Goal: Information Seeking & Learning: Understand process/instructions

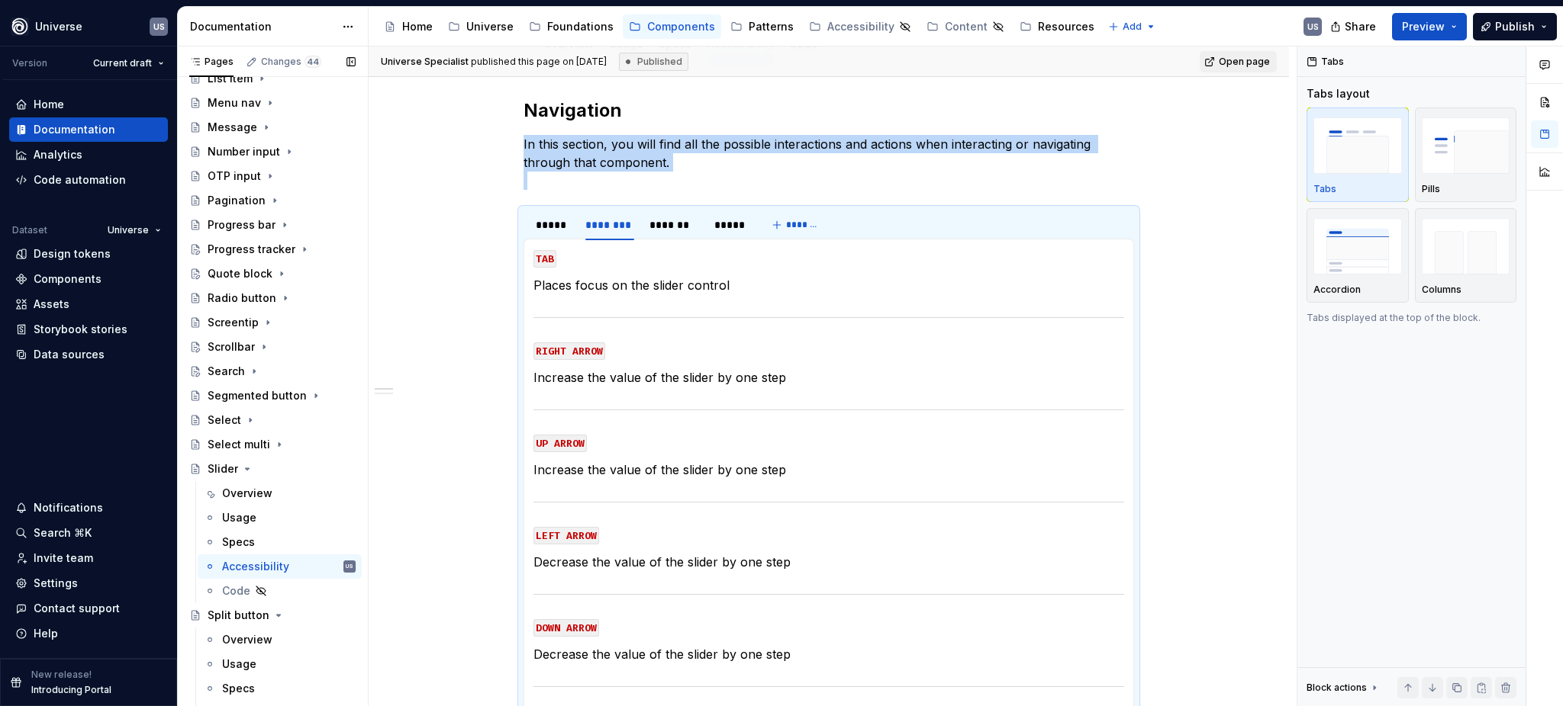
scroll to position [712, 0]
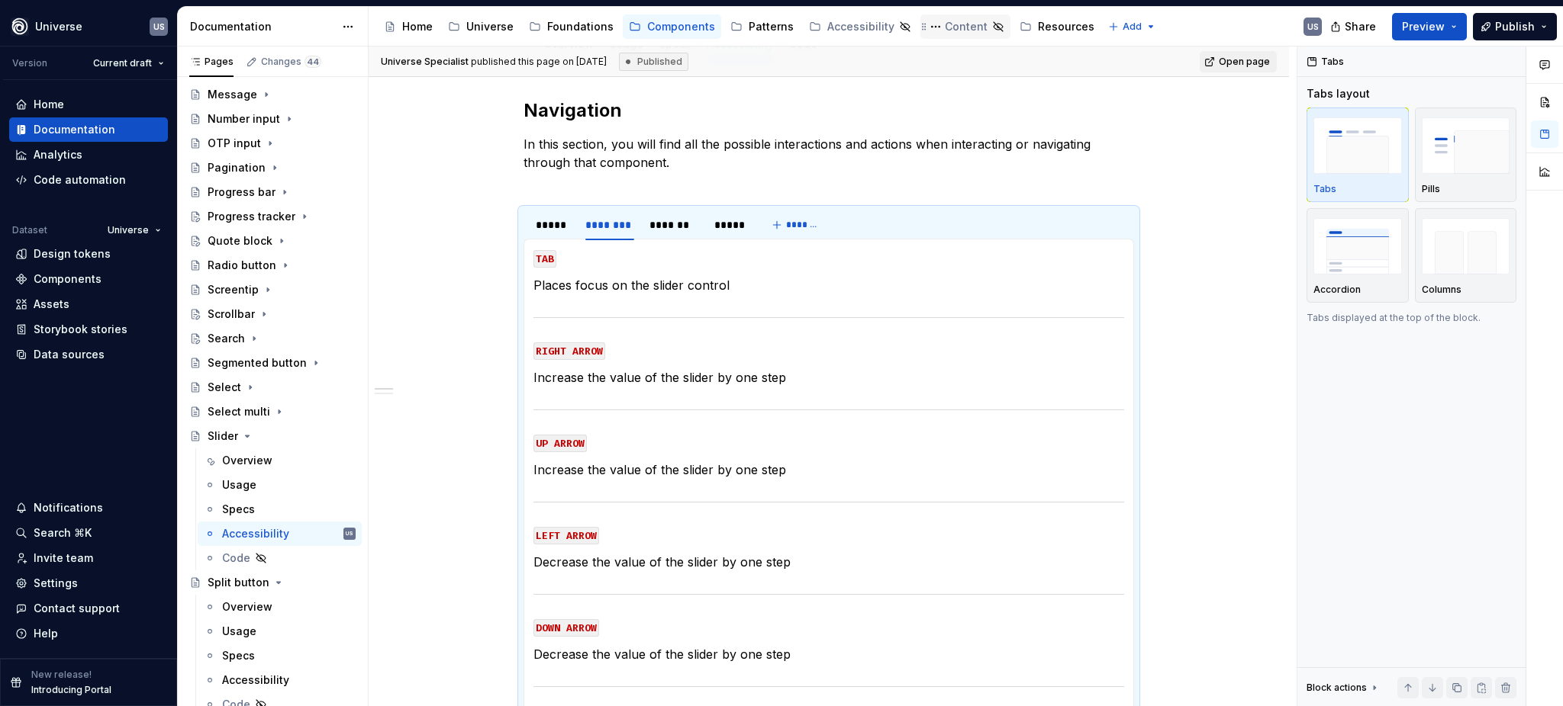
type textarea "*"
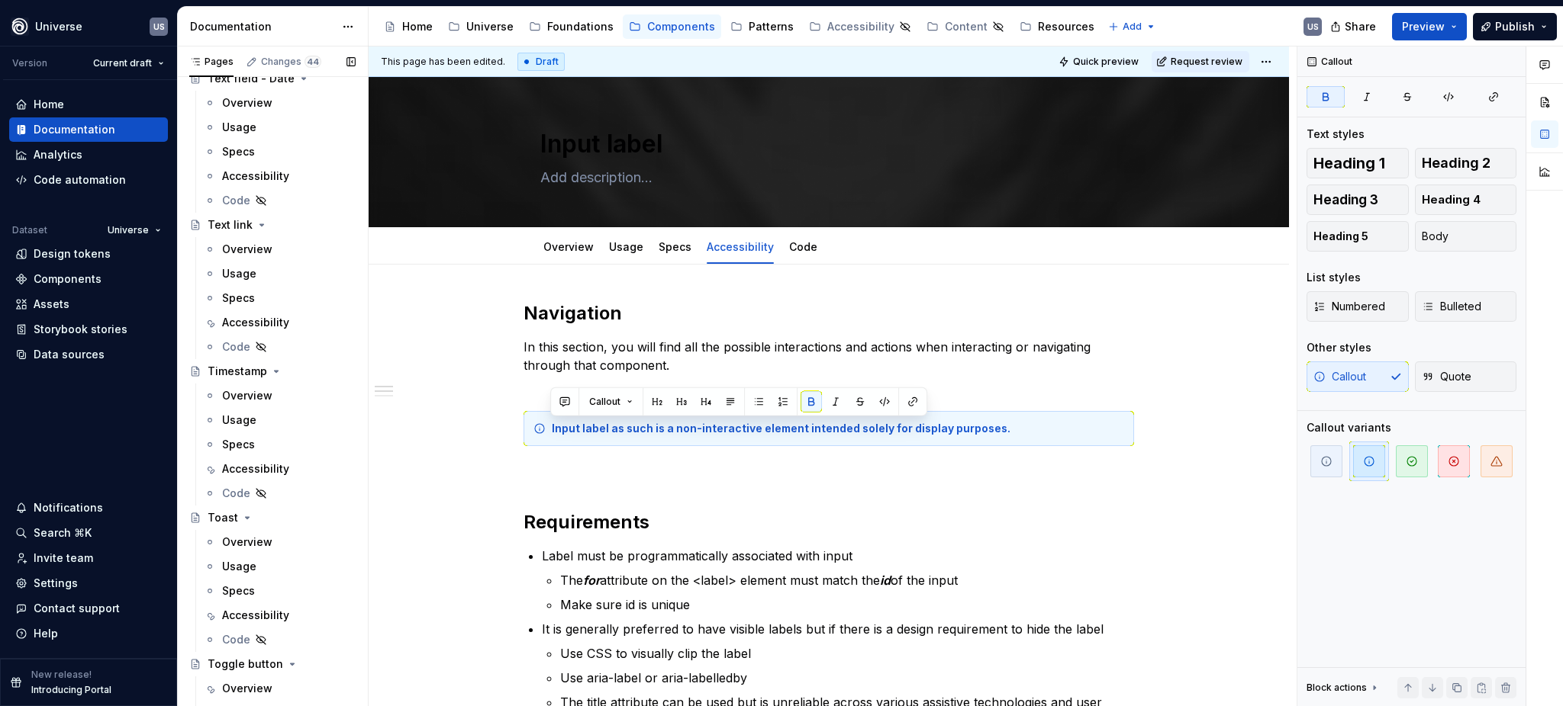
scroll to position [6532, 0]
click at [252, 619] on div "Accessibility" at bounding box center [255, 621] width 67 height 15
type textarea "*"
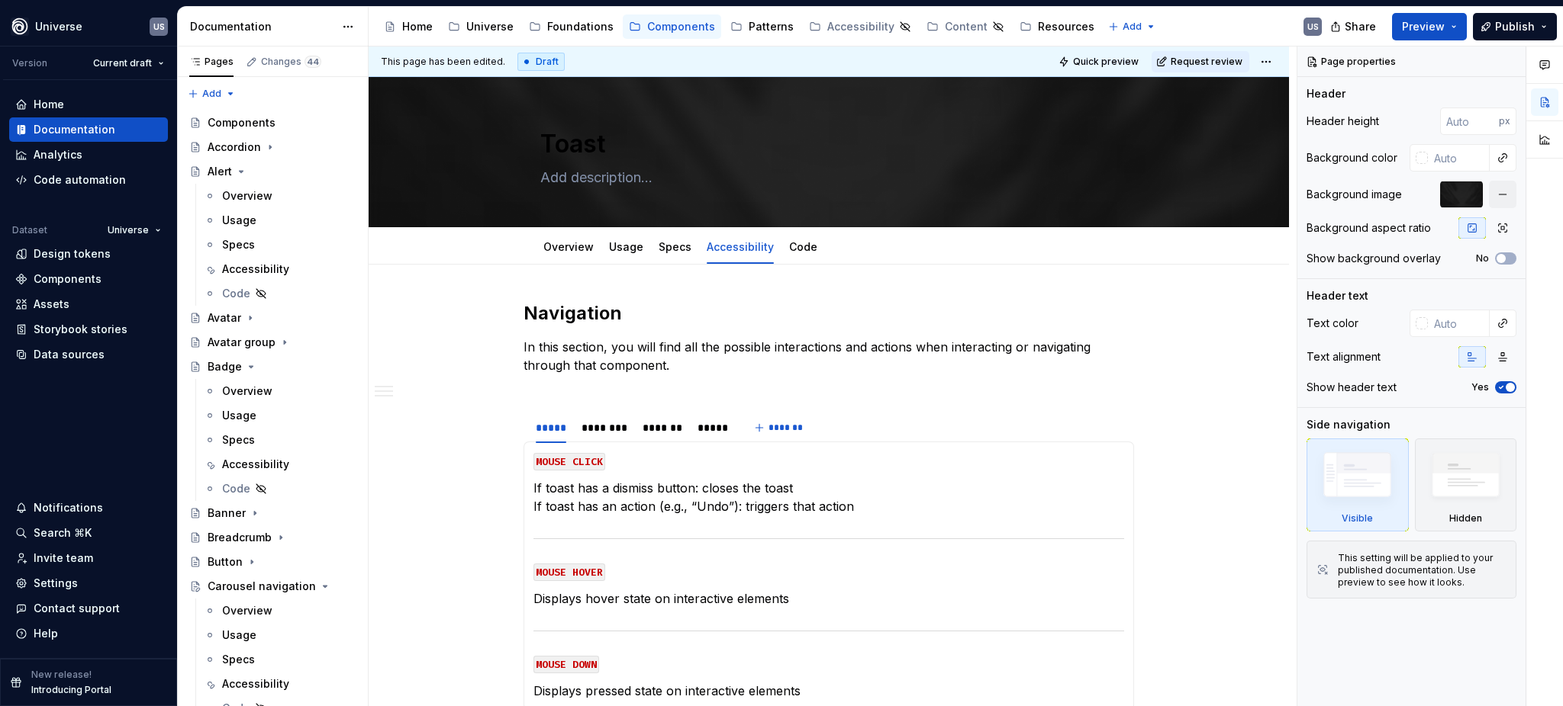
type textarea "*"
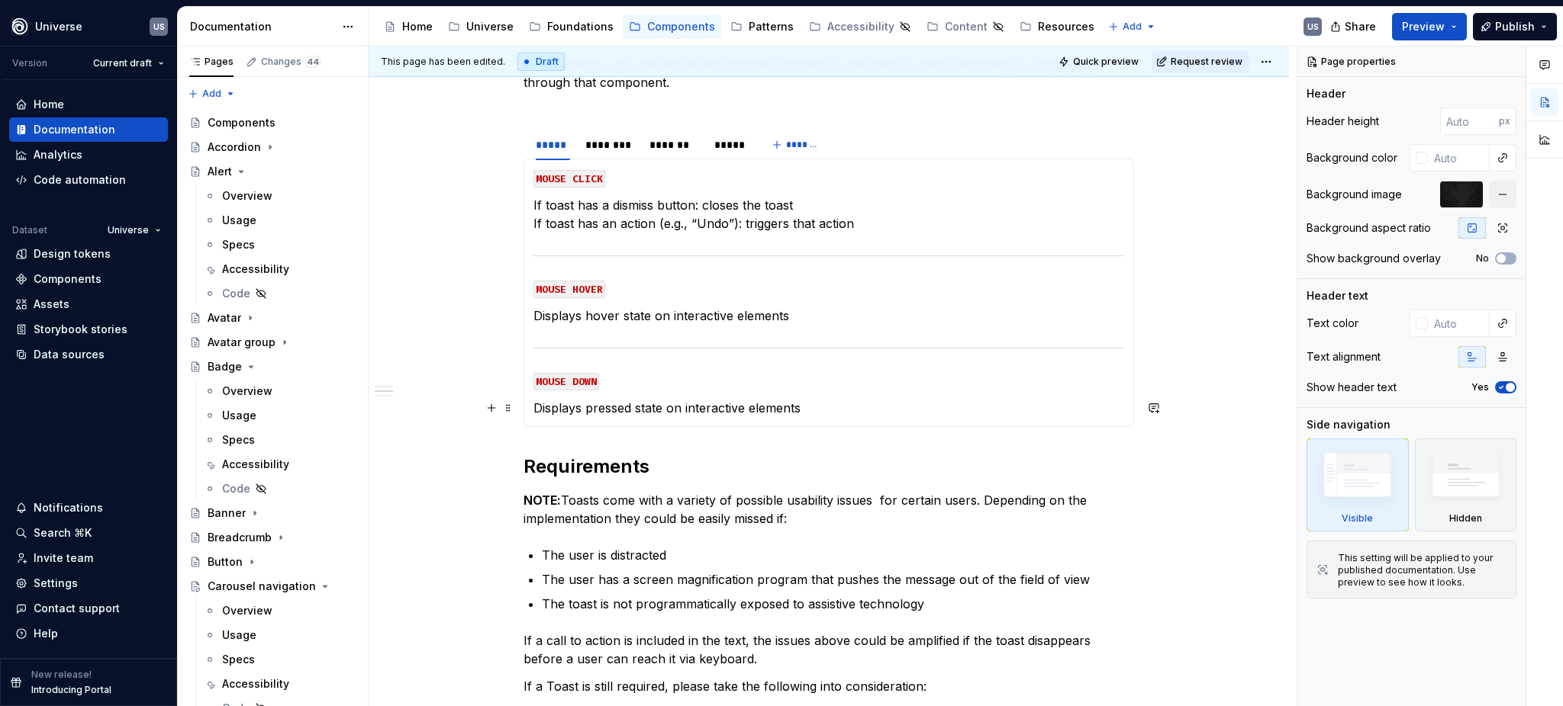
scroll to position [305, 0]
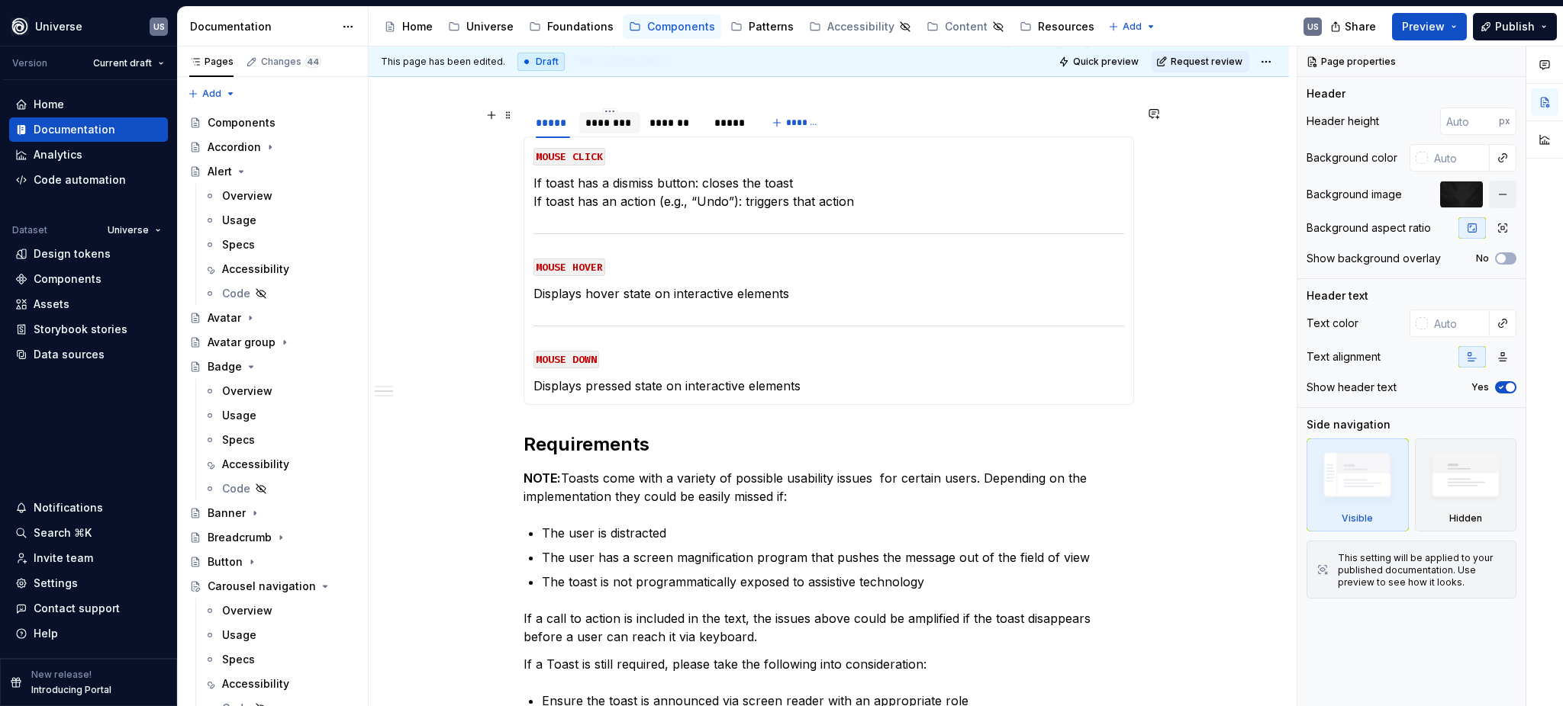
click at [620, 128] on div "********" at bounding box center [609, 122] width 49 height 15
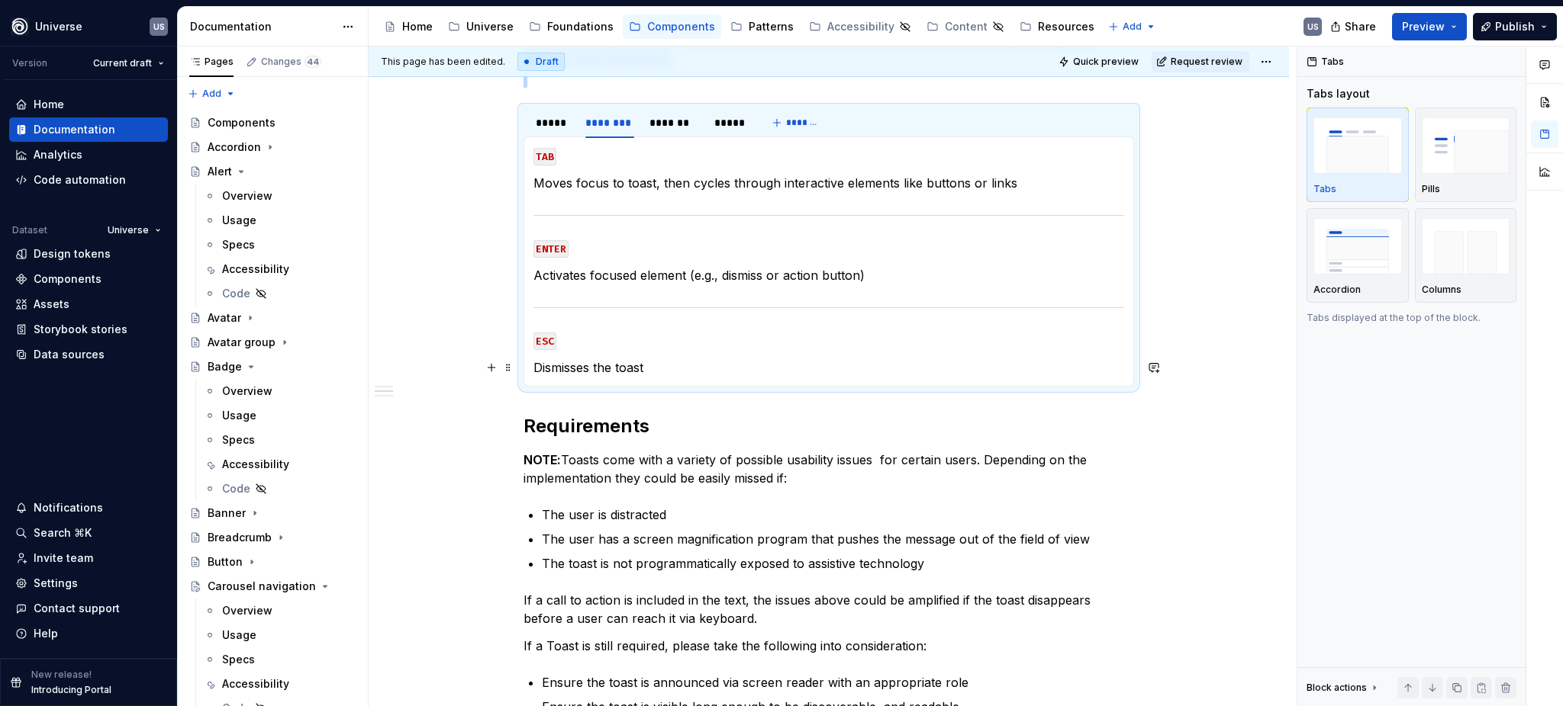
click at [655, 366] on p "Dismisses the toast" at bounding box center [828, 368] width 591 height 18
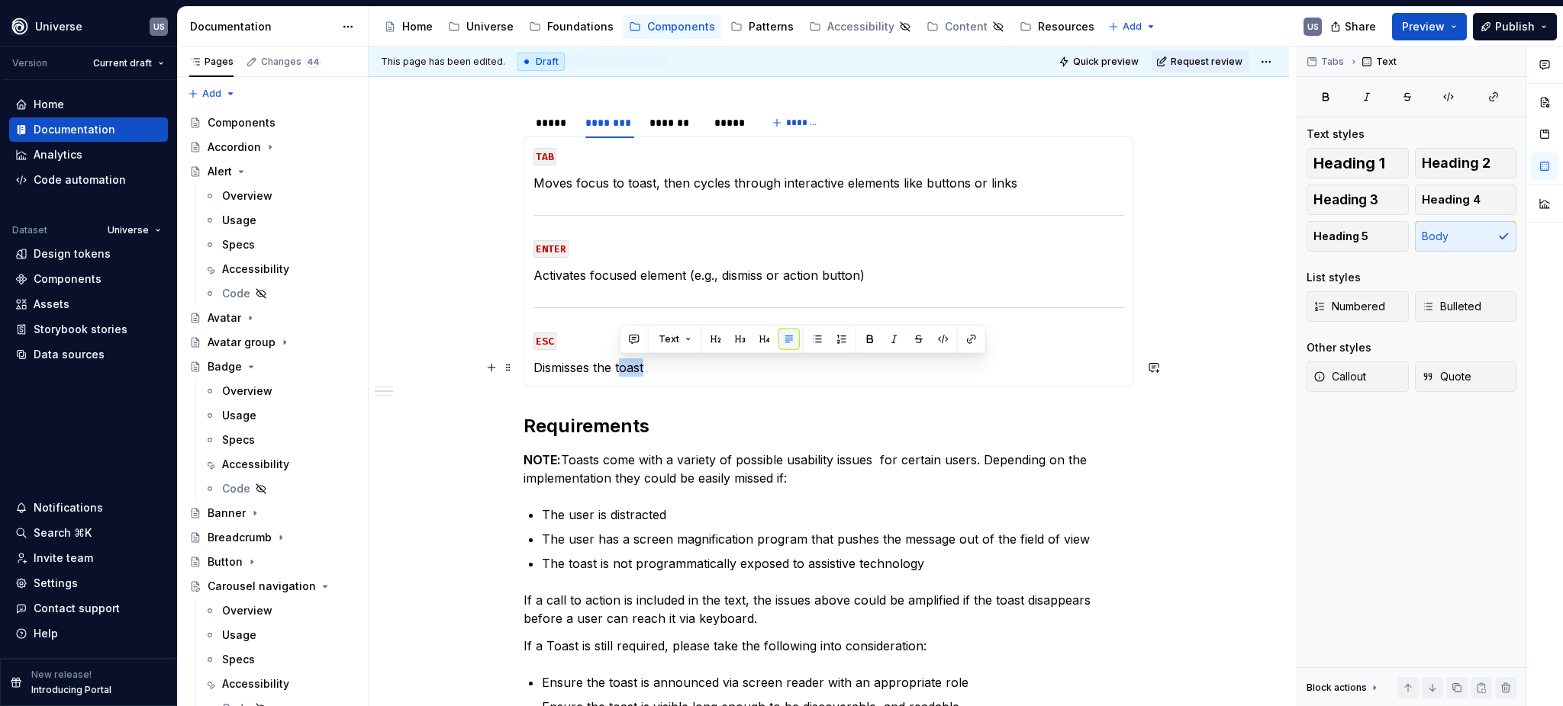
drag, startPoint x: 649, startPoint y: 368, endPoint x: 617, endPoint y: 368, distance: 32.0
click at [617, 368] on p "Dismisses the toast" at bounding box center [828, 368] width 591 height 18
click at [548, 155] on code "TAB" at bounding box center [544, 157] width 23 height 18
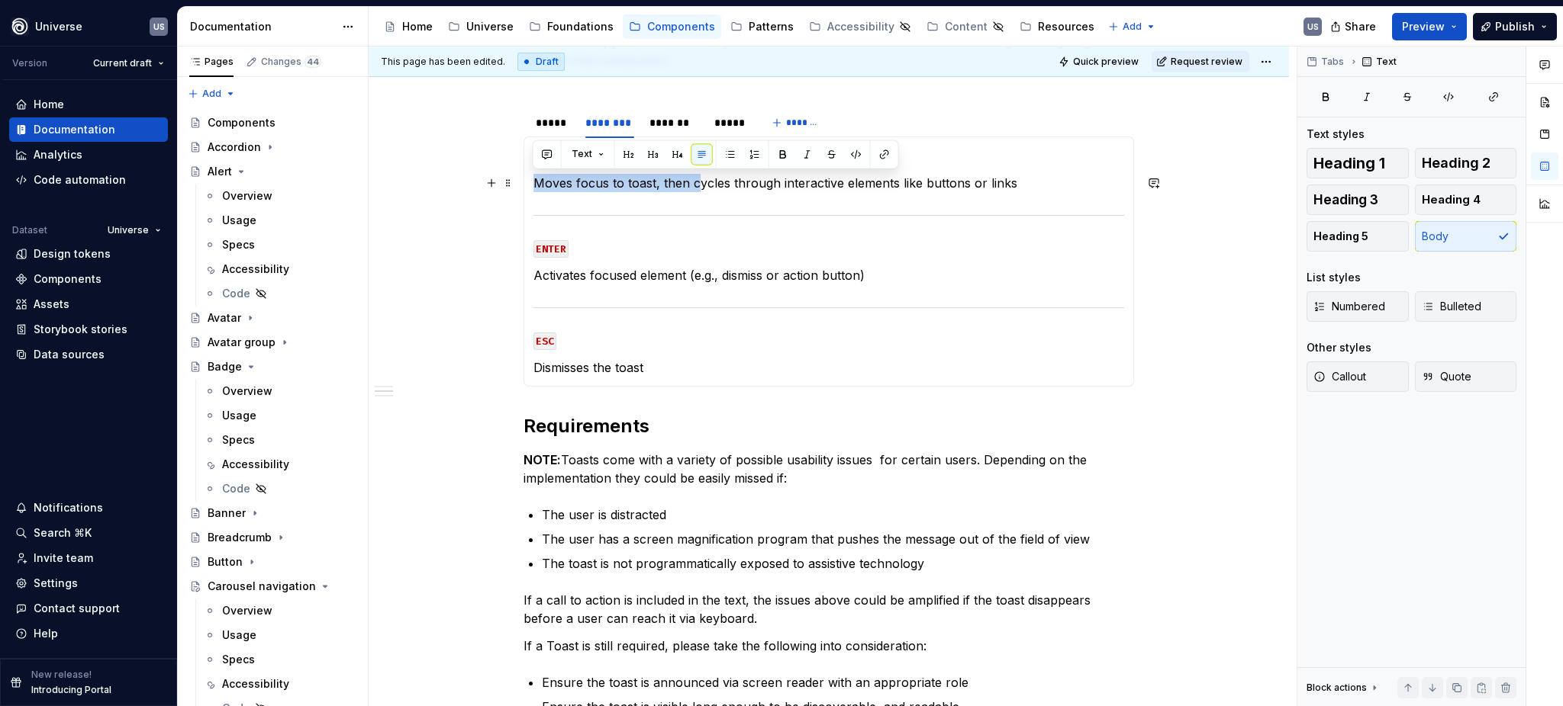
drag, startPoint x: 694, startPoint y: 183, endPoint x: 530, endPoint y: 187, distance: 164.1
click at [530, 187] on div "MOUSE CLICK If toast has a dismiss button: closes the toast If toast has an act…" at bounding box center [828, 262] width 610 height 250
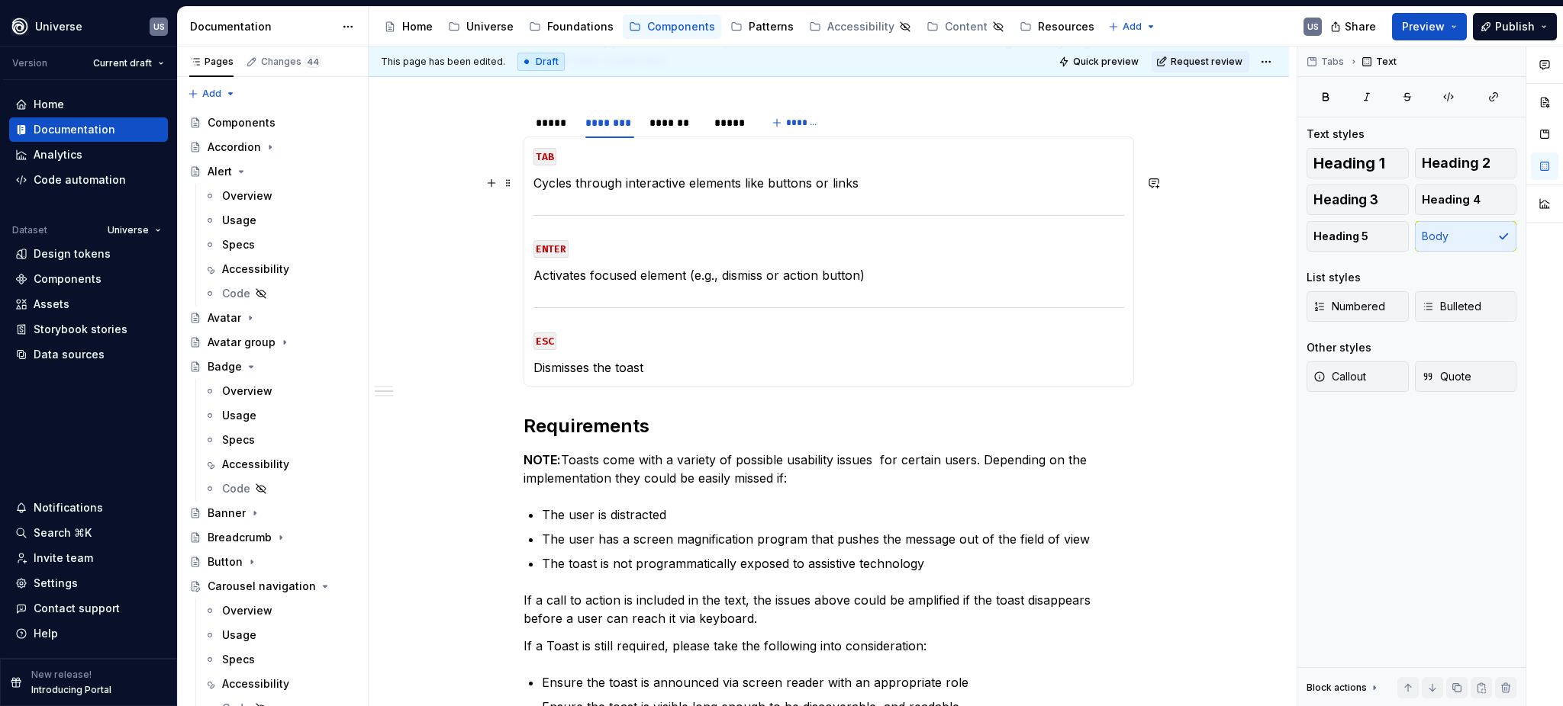
click at [849, 181] on p "Cycles through interactive elements like buttons or links" at bounding box center [828, 183] width 591 height 18
click at [856, 183] on p "Cycles through interactive elements like buttons or links" at bounding box center [828, 183] width 591 height 18
click at [530, 154] on div "MOUSE CLICK If toast has a dismiss button: closes the toast If toast has an act…" at bounding box center [828, 262] width 610 height 250
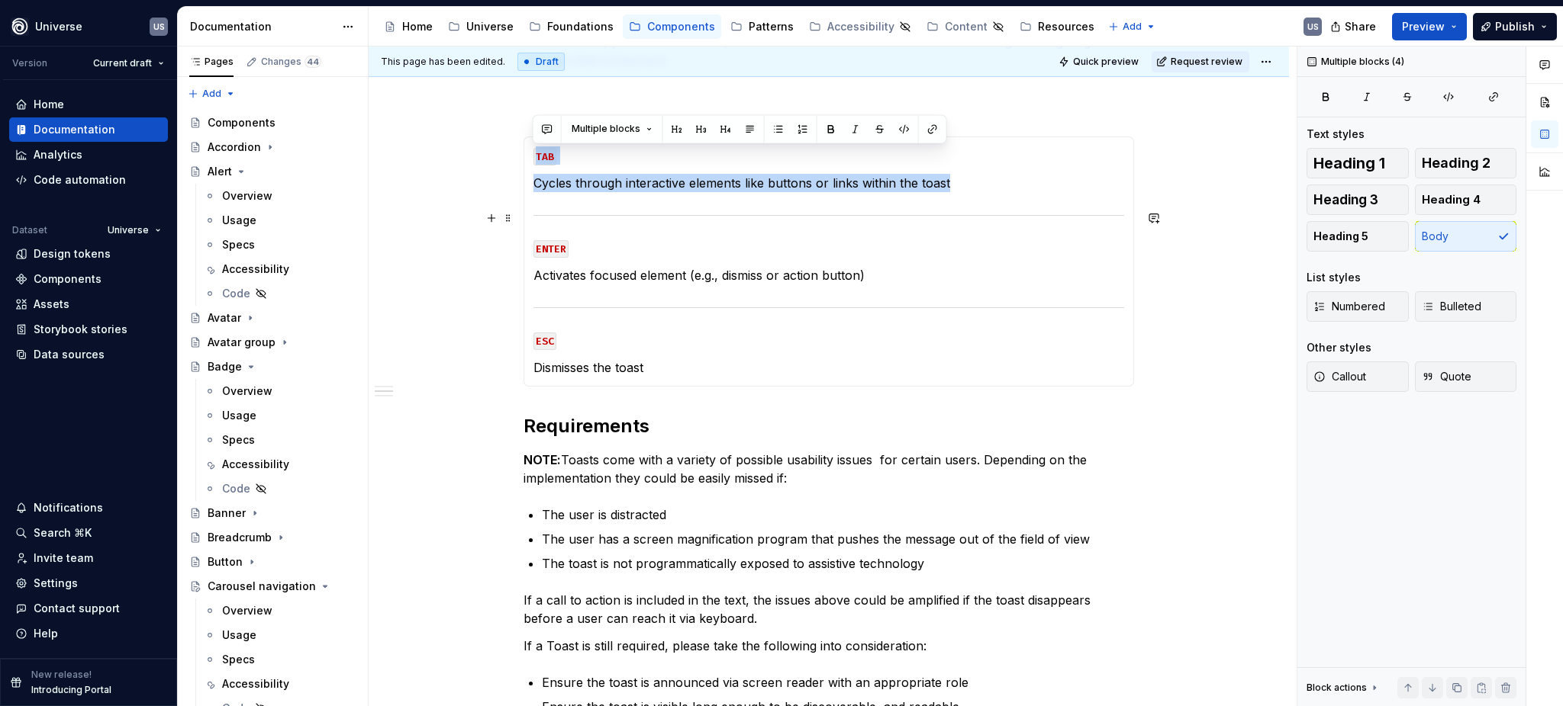
drag, startPoint x: 530, startPoint y: 154, endPoint x: 888, endPoint y: 195, distance: 360.1
click at [888, 195] on div "MOUSE CLICK If toast has a dismiss button: closes the toast If toast has an act…" at bounding box center [828, 262] width 610 height 250
copy section-item-column "TAB Cycles through interactive elements like buttons or links within the toast"
click at [538, 157] on code "TAB" at bounding box center [544, 157] width 23 height 18
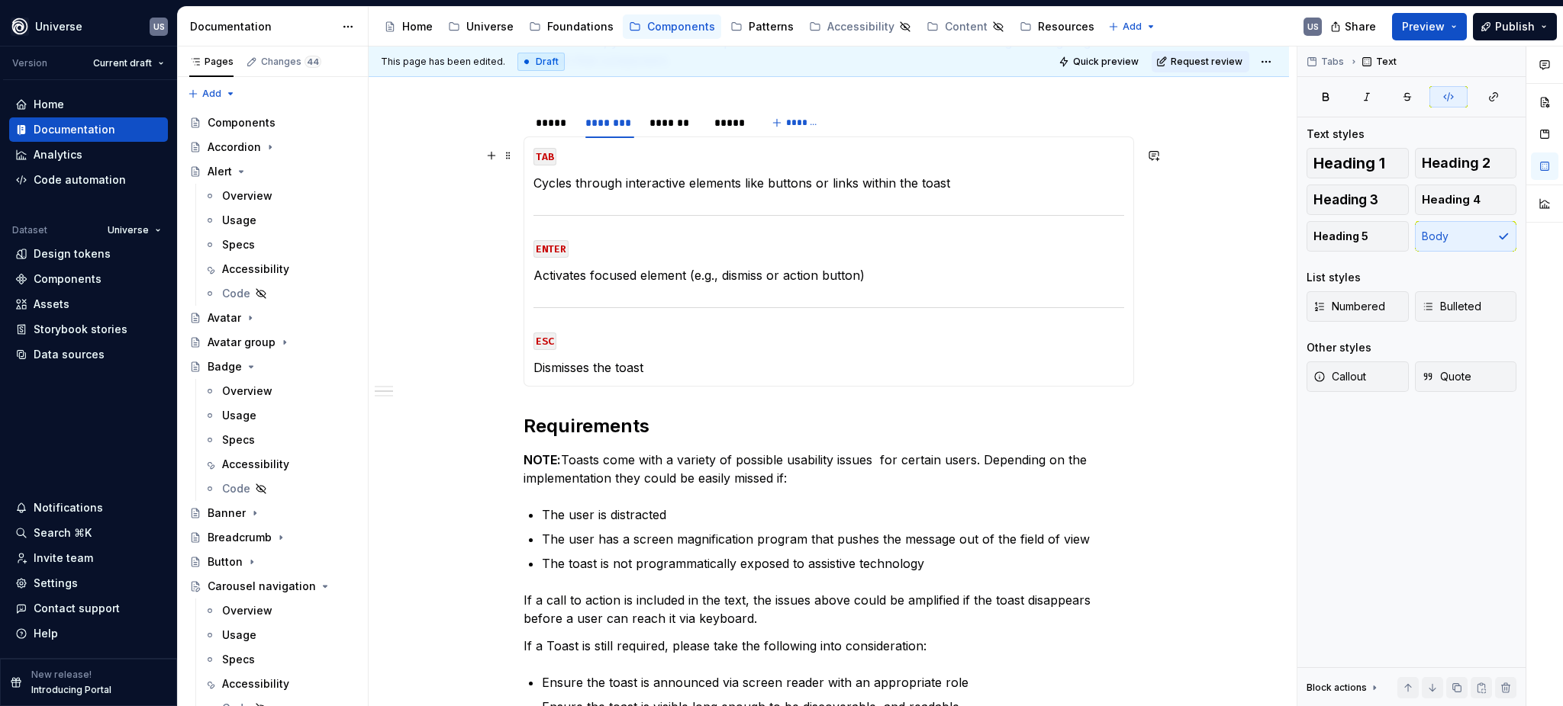
click at [534, 159] on code "TAB" at bounding box center [544, 157] width 23 height 18
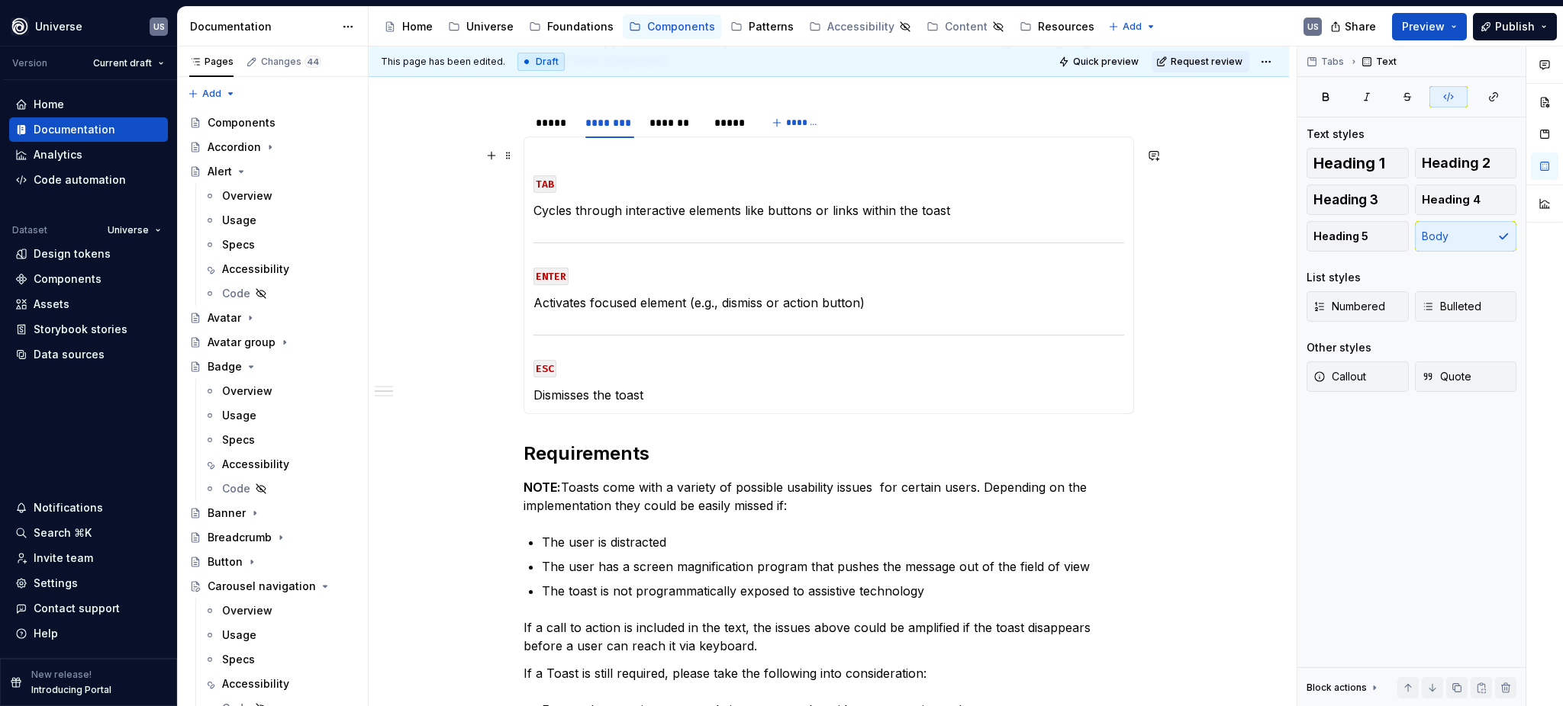
click at [555, 148] on p at bounding box center [828, 155] width 591 height 18
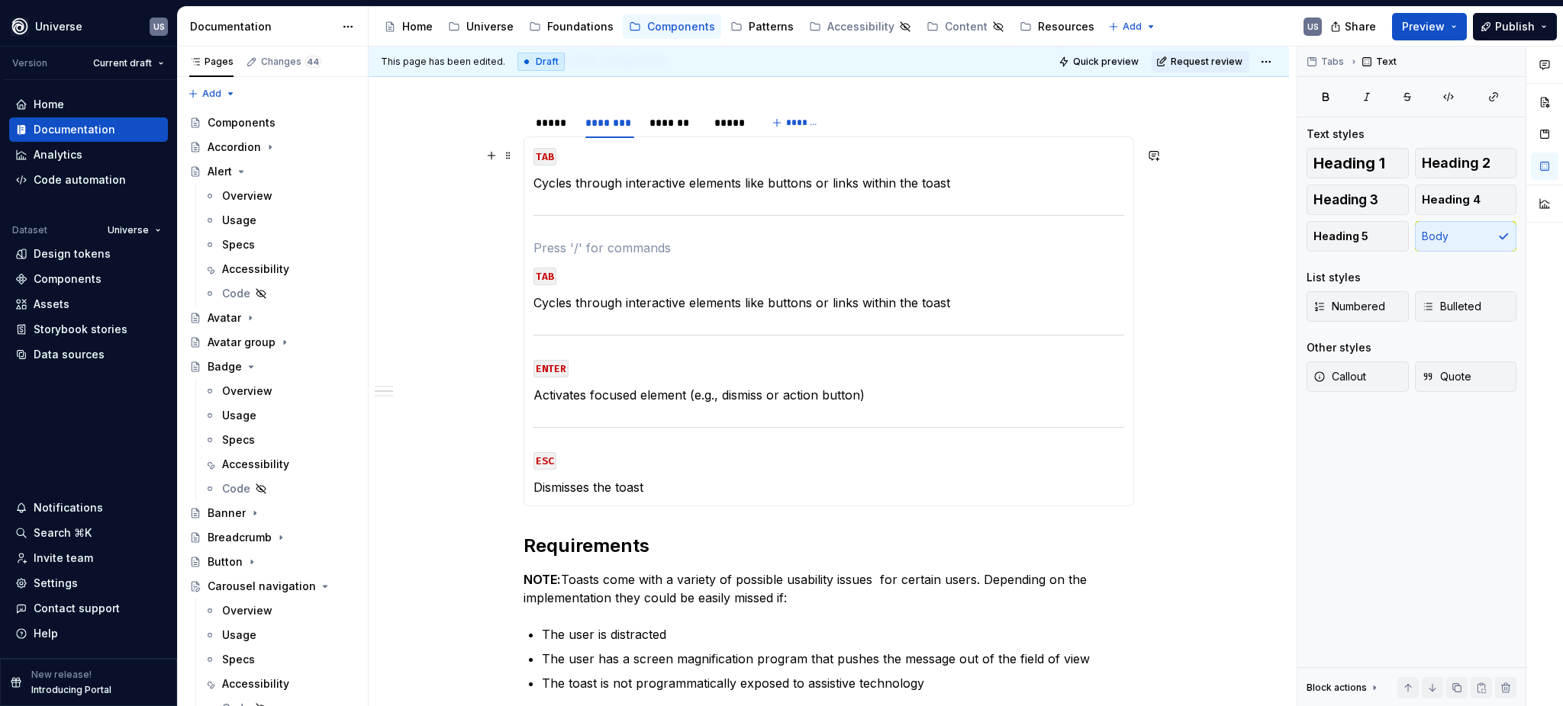
click at [552, 158] on code "TAB" at bounding box center [544, 157] width 23 height 18
click at [839, 188] on p "Cycles through interactive elements like buttons or links within the toast" at bounding box center [828, 183] width 591 height 18
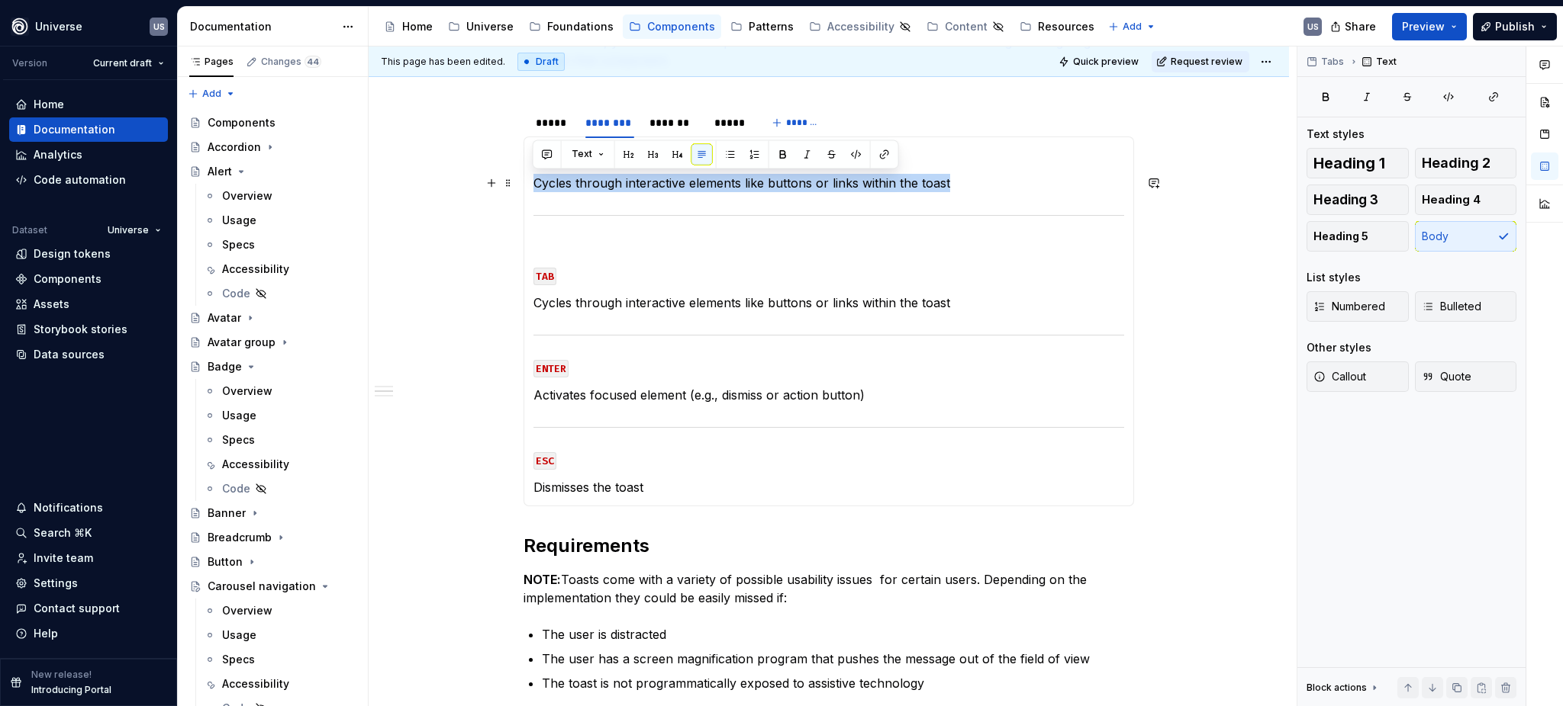
drag, startPoint x: 973, startPoint y: 191, endPoint x: 536, endPoint y: 186, distance: 437.2
click at [536, 186] on p "Cycles through interactive elements like buttons or links within the toast" at bounding box center [828, 183] width 591 height 18
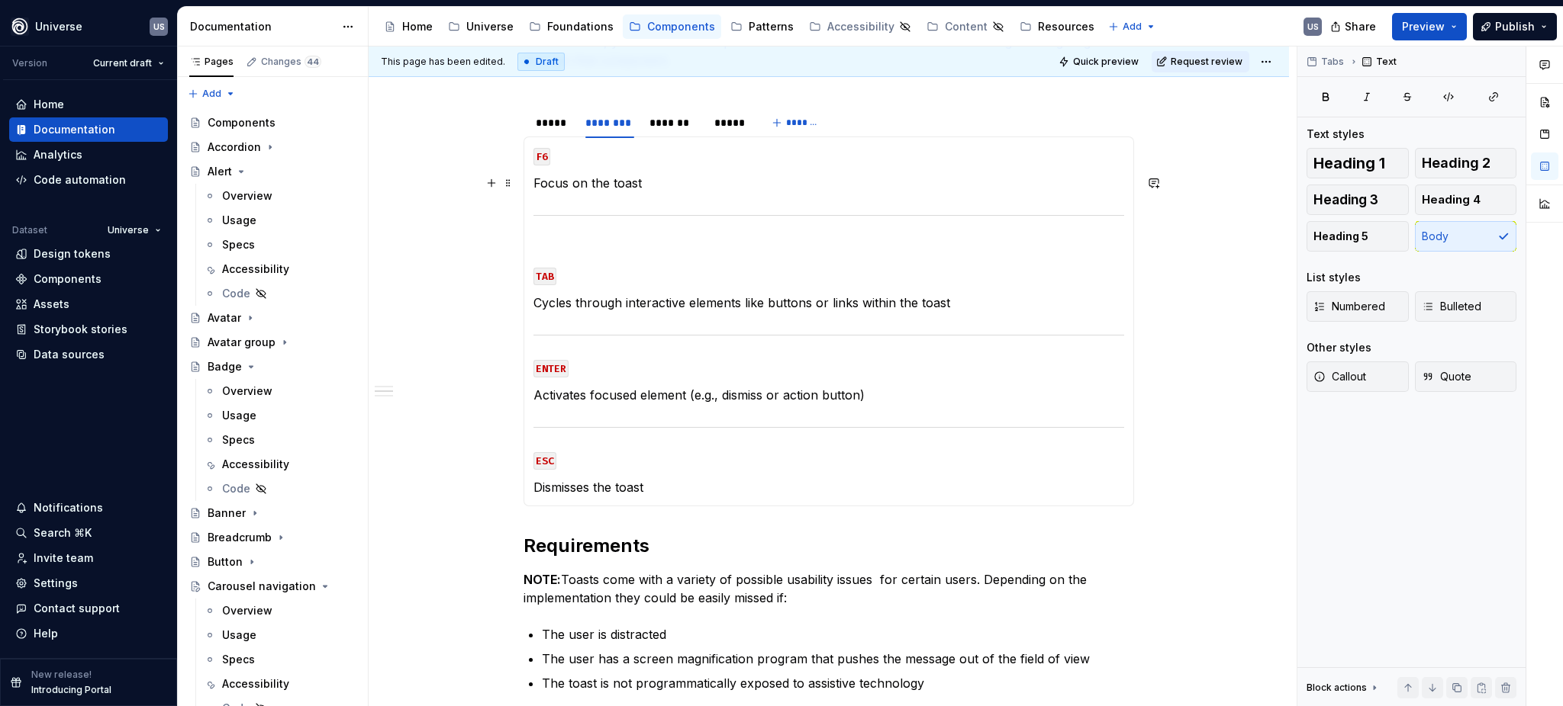
click at [530, 177] on div "MOUSE CLICK If toast has a dismiss button: closes the toast If toast has an act…" at bounding box center [828, 322] width 610 height 370
click at [579, 229] on section-item-column "F6 Move Focus on the toast TAB Cycles through interactive elements like buttons…" at bounding box center [828, 321] width 591 height 350
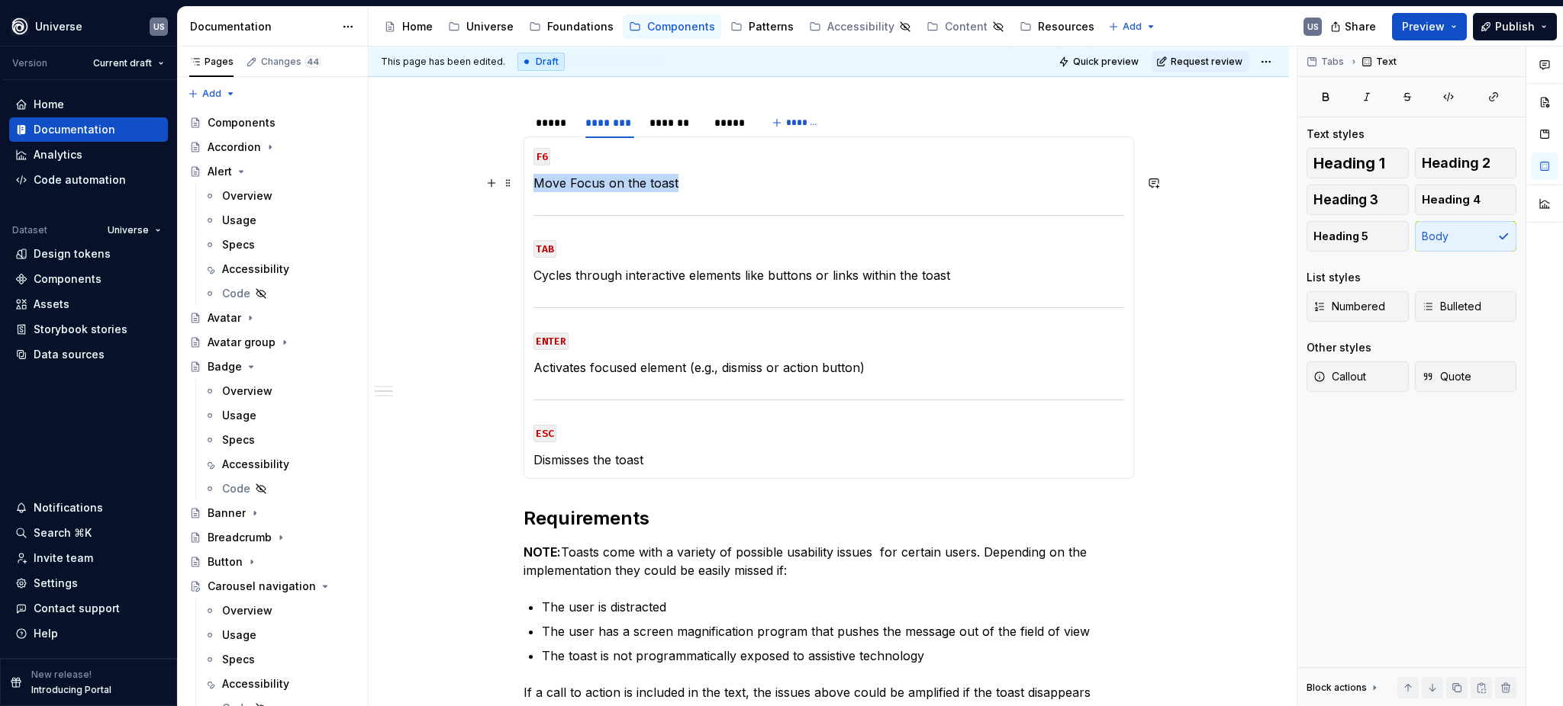
click at [617, 187] on p "Move Focus on the toast" at bounding box center [828, 183] width 591 height 18
click at [703, 263] on section-item-column "F6 Move Focus to the toast TAB Cycles through interactive elements like buttons…" at bounding box center [828, 307] width 591 height 323
click at [661, 300] on section-item-column "F6 Move Focus to the toast TAB Cycles through interactive elements like buttons…" at bounding box center [828, 307] width 591 height 323
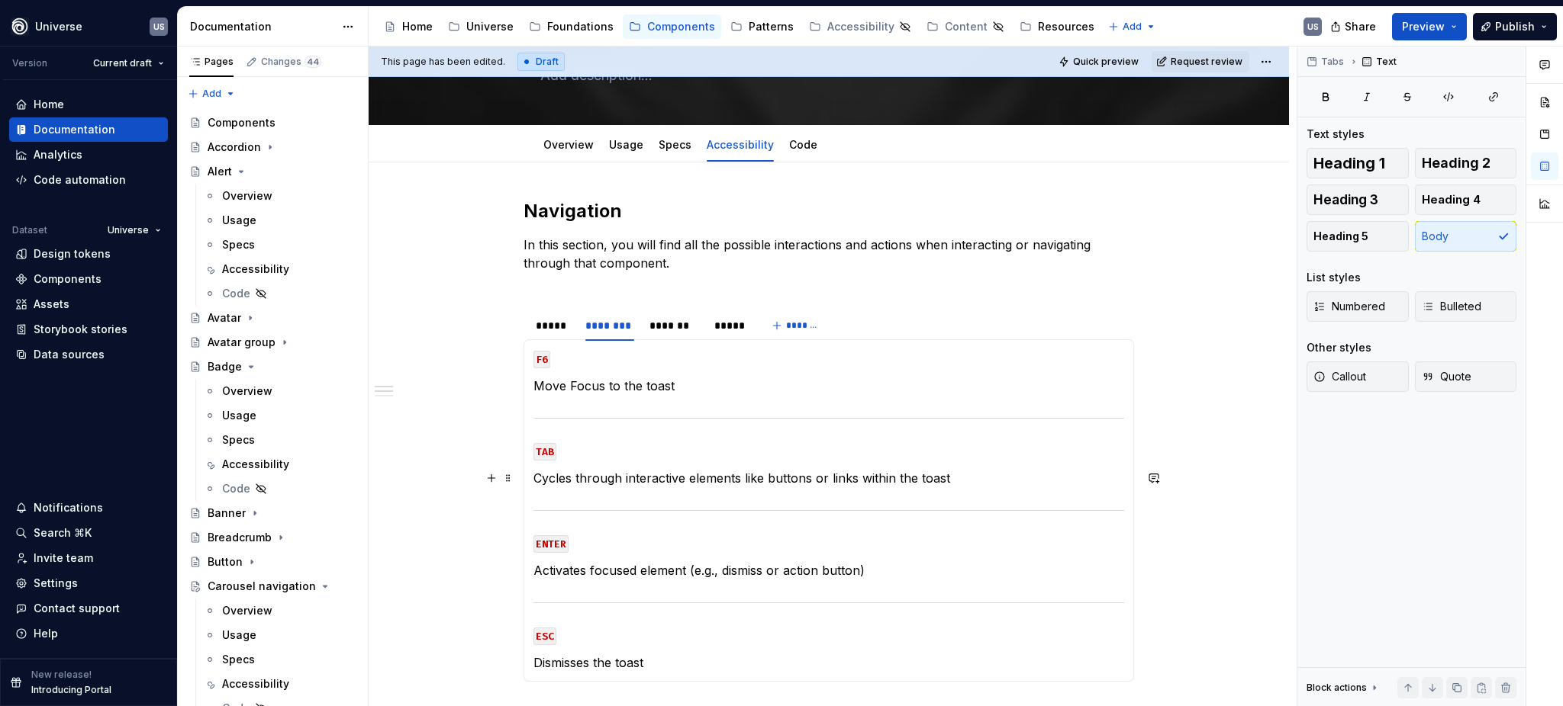
scroll to position [101, 0]
click at [696, 339] on div at bounding box center [673, 340] width 61 height 2
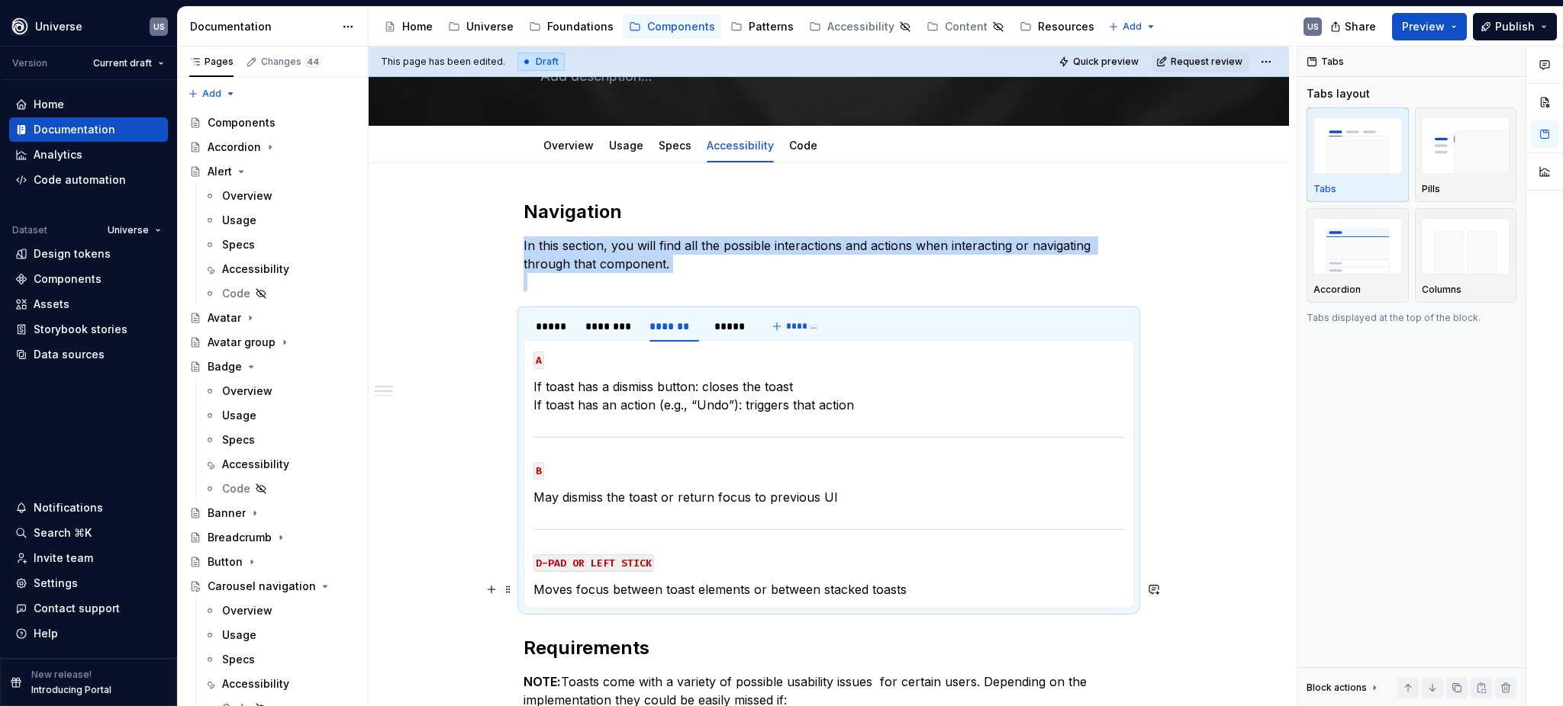
click at [610, 589] on p "Moves focus between toast elements or between stacked toasts" at bounding box center [828, 590] width 591 height 18
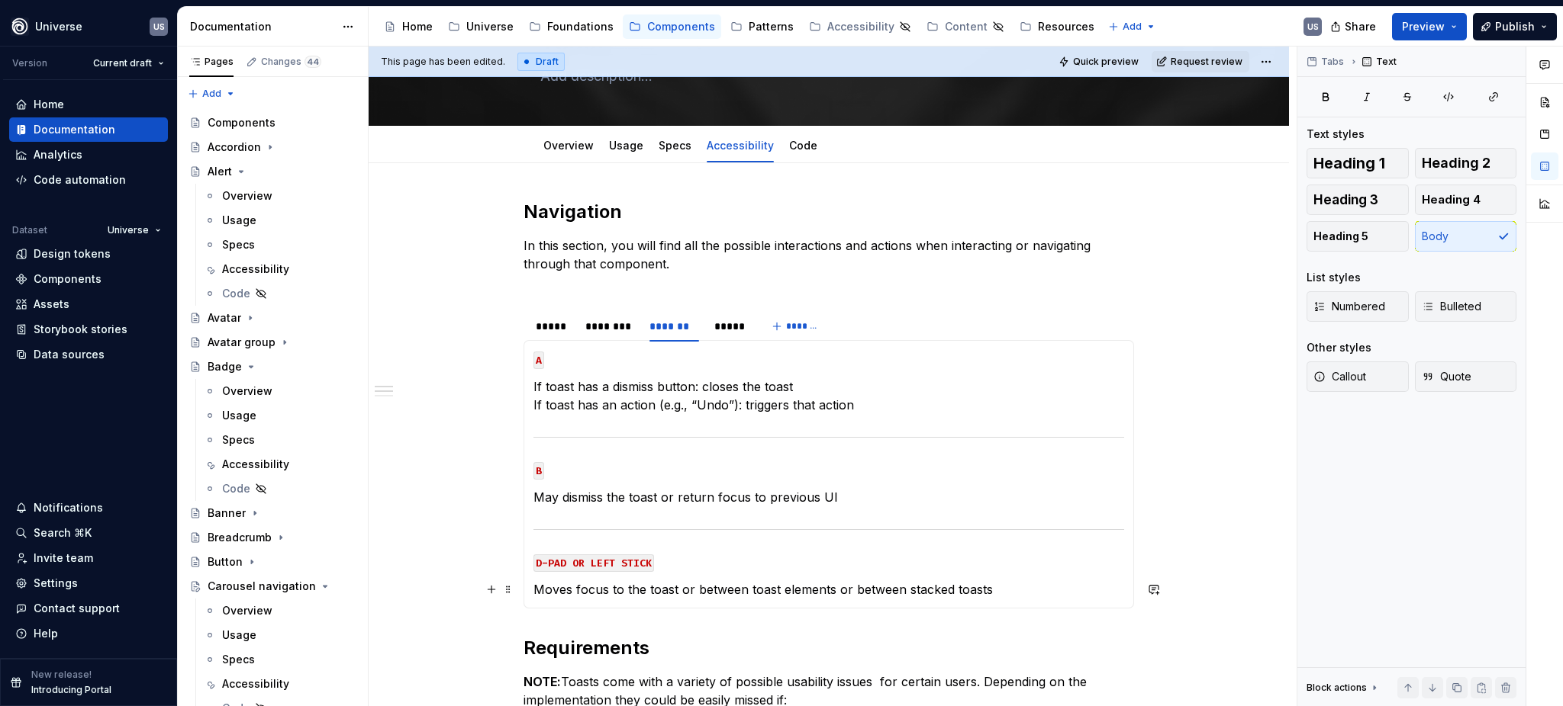
click at [1003, 584] on p "Moves focus to the toast or between toast elements or between stacked toasts" at bounding box center [828, 590] width 591 height 18
click at [1007, 584] on p "Moves focus to the toast or between toast elements or between stacked toasts." at bounding box center [828, 590] width 591 height 18
type textarea "*"
